Goal: Transaction & Acquisition: Purchase product/service

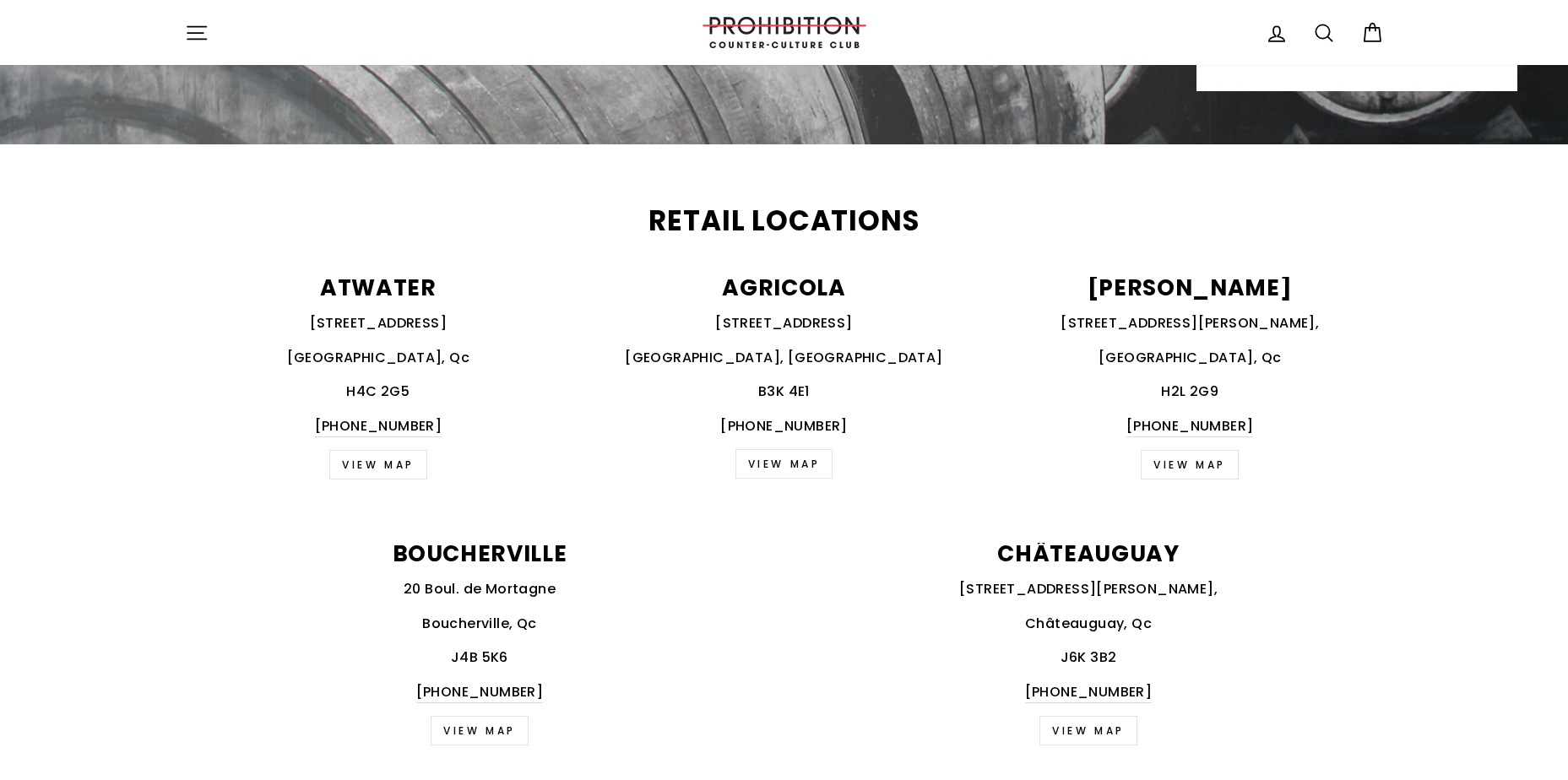
scroll to position [591, 0]
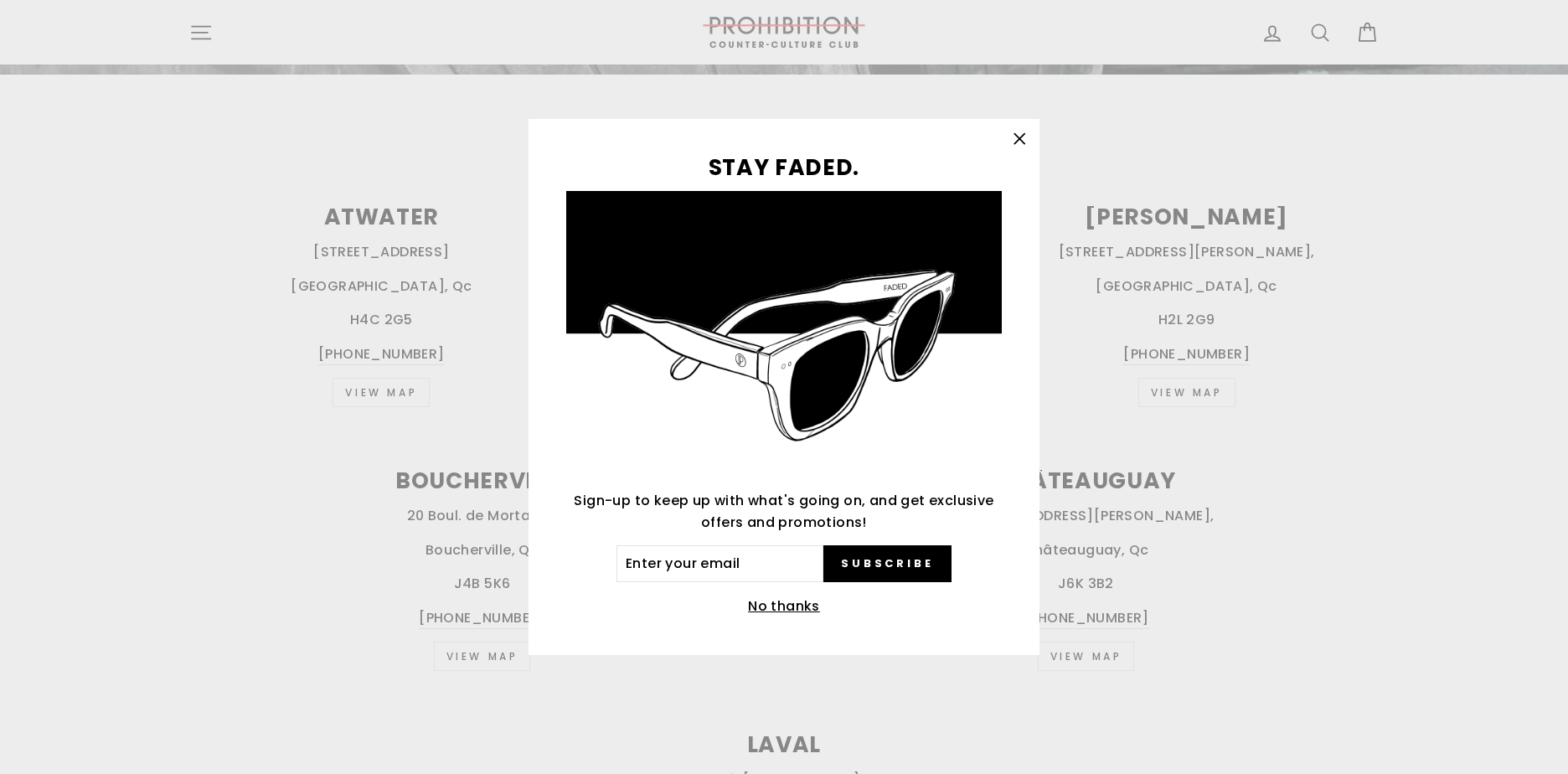
click at [1016, 139] on icon "button" at bounding box center [1019, 139] width 23 height 23
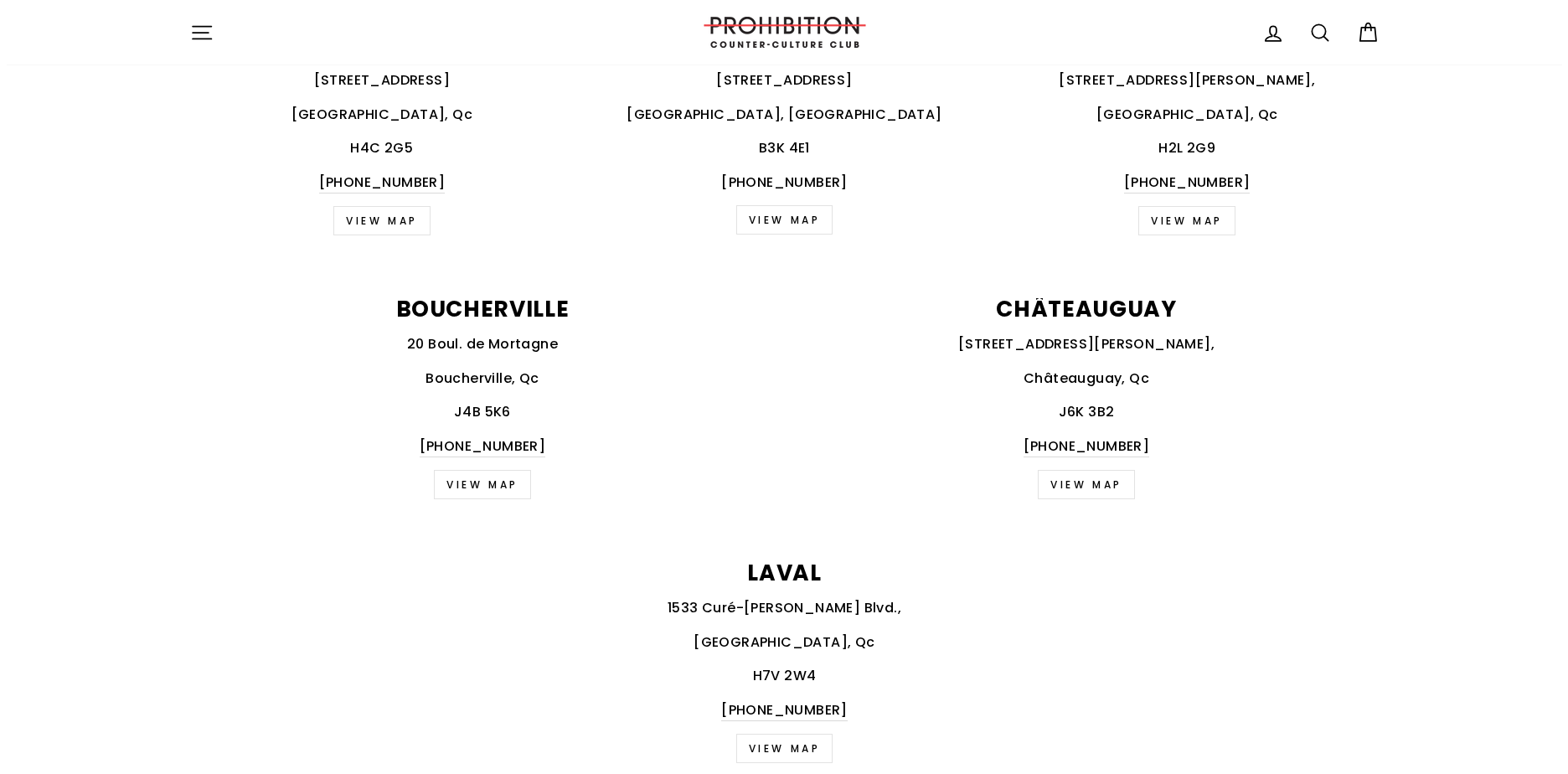
scroll to position [419, 0]
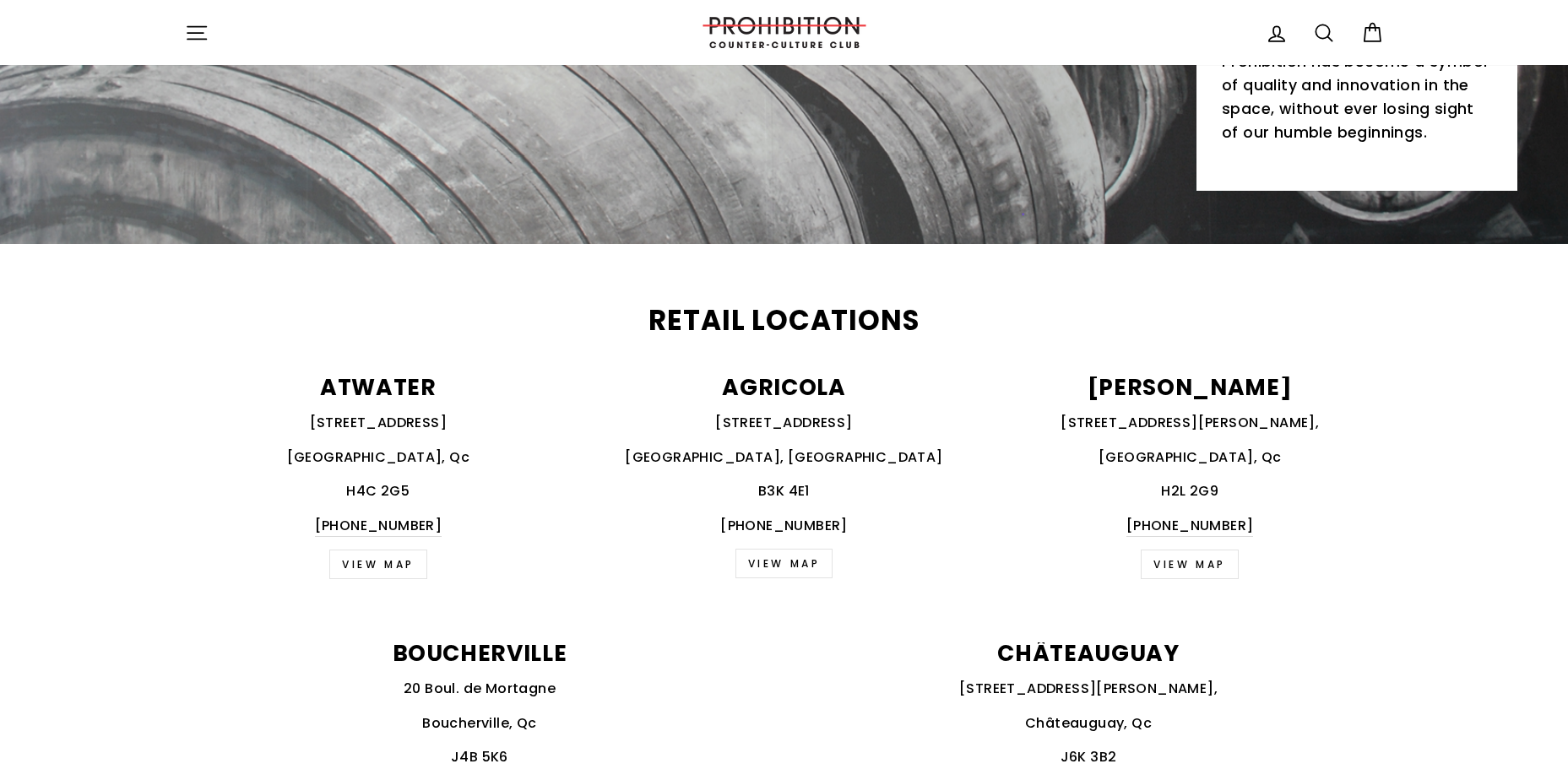
click at [191, 28] on icon "button" at bounding box center [196, 33] width 23 height 23
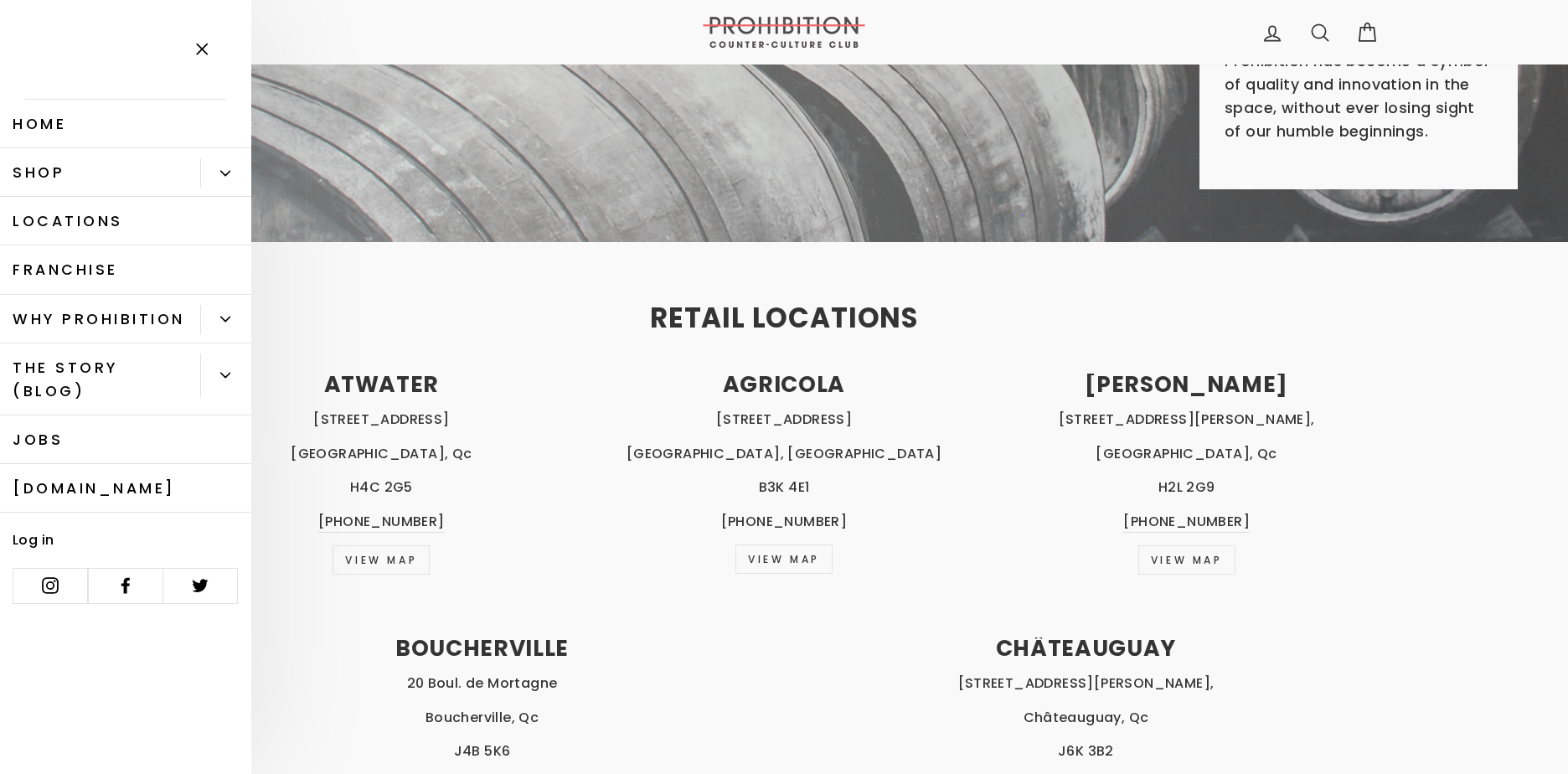
click at [223, 165] on button "Primary" at bounding box center [226, 173] width 51 height 29
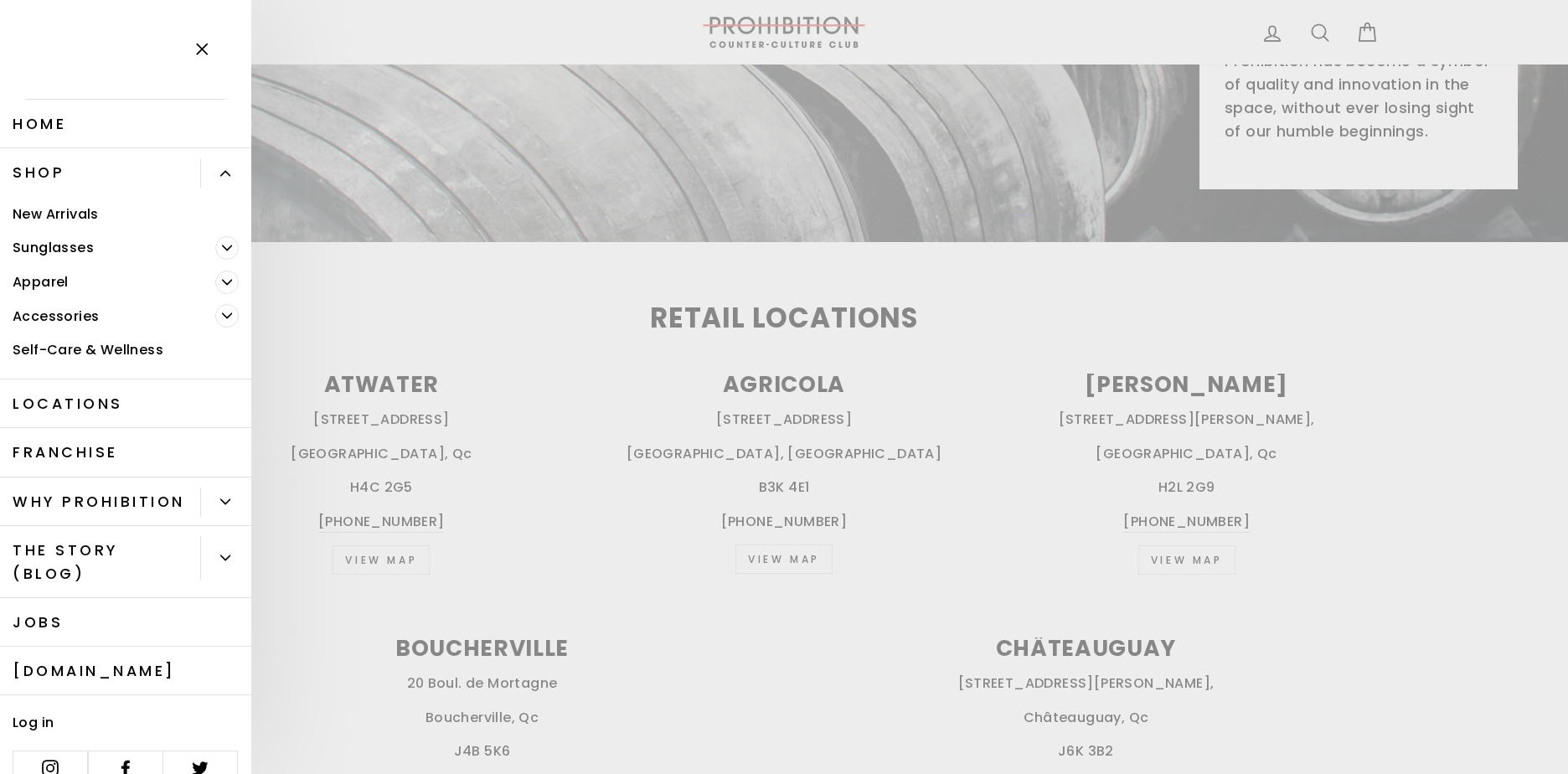
click at [39, 282] on link "Apparel" at bounding box center [107, 282] width 215 height 35
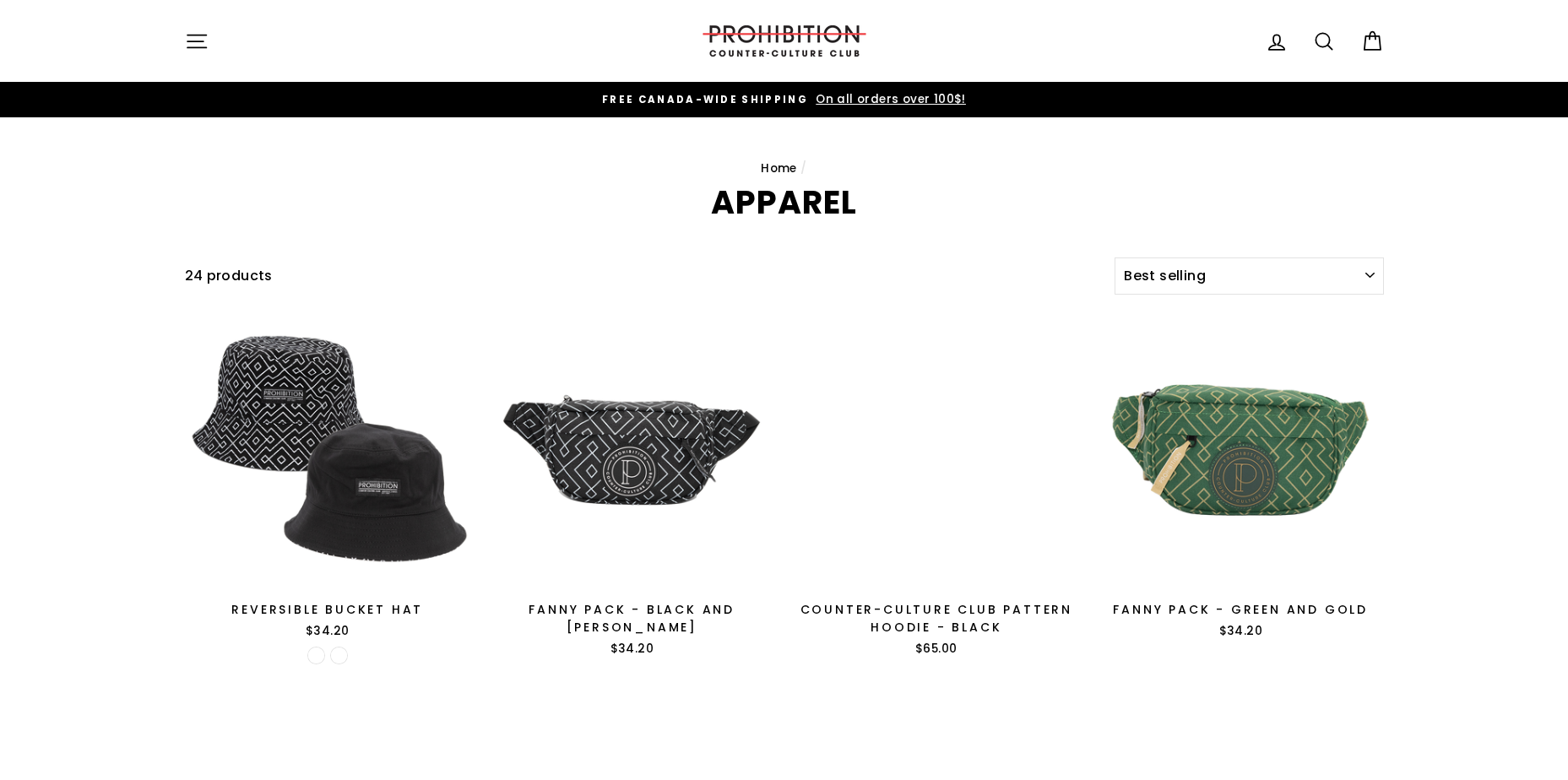
select select "best-selling"
